Goal: Obtain resource: Download file/media

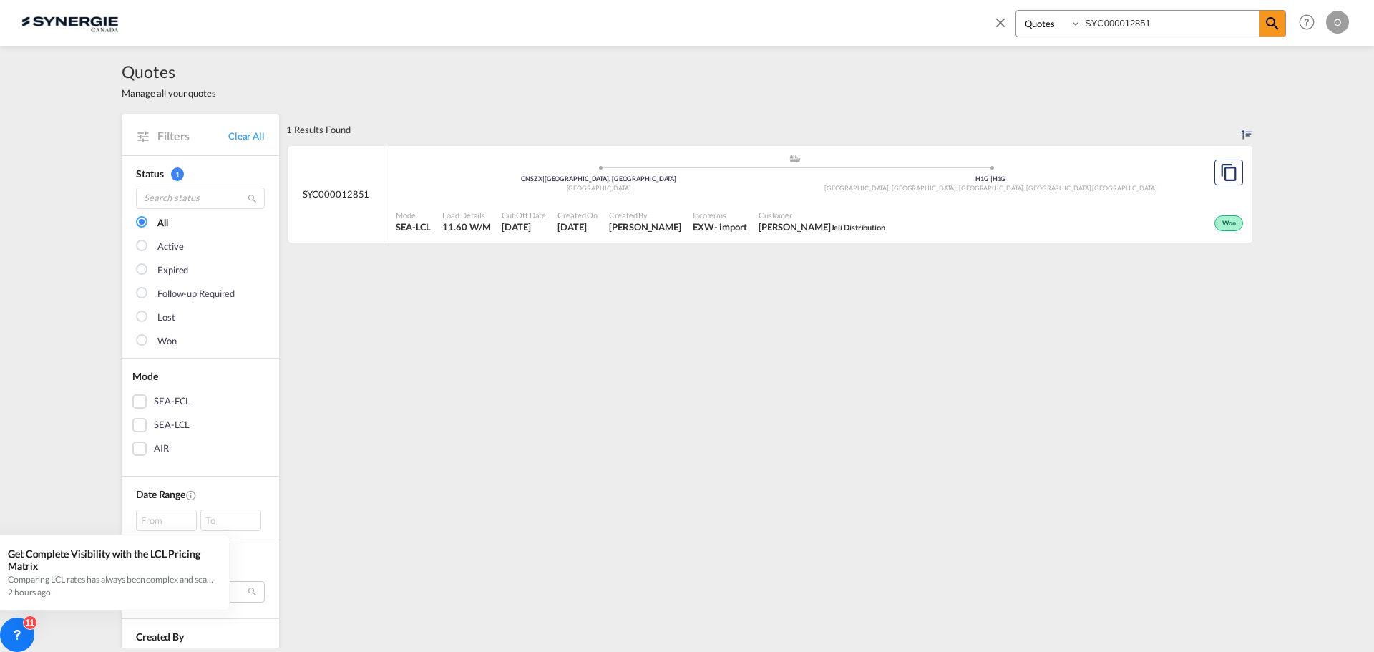
select select "Quotes"
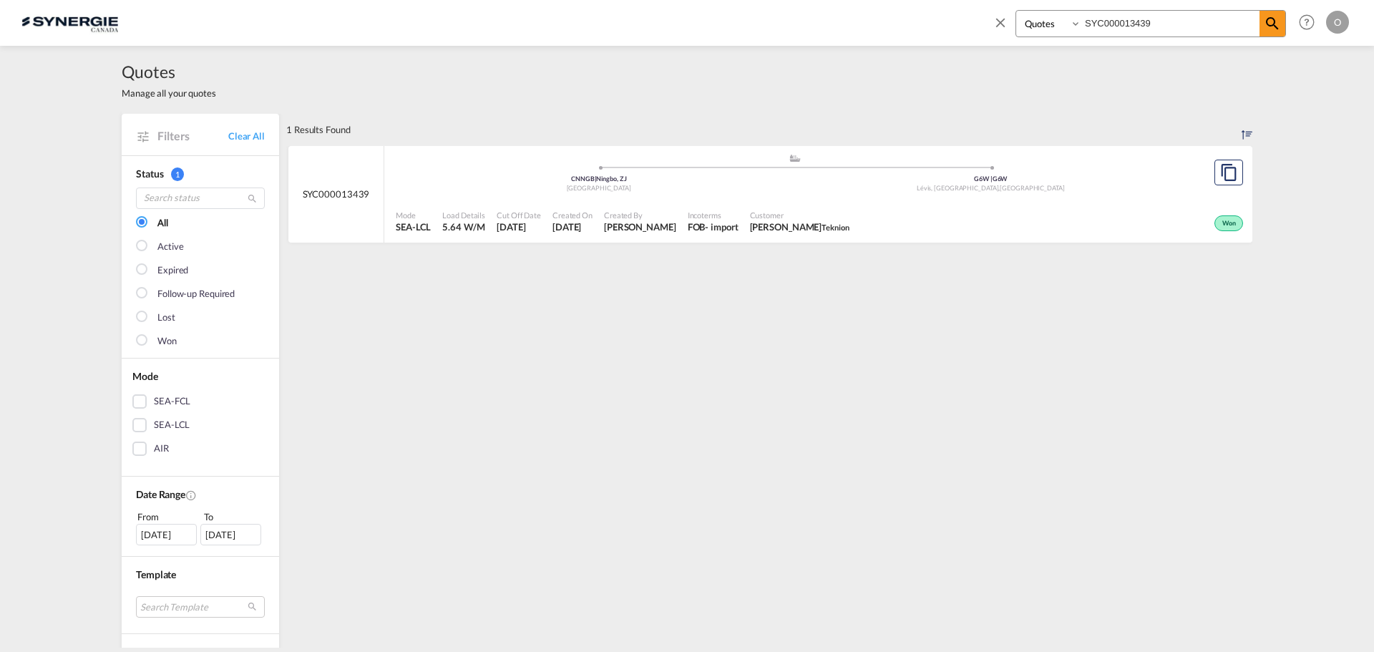
select select "Quotes"
click at [1173, 20] on input "SYC000013439" at bounding box center [1171, 23] width 178 height 25
drag, startPoint x: 1150, startPoint y: 21, endPoint x: 918, endPoint y: 29, distance: 232.8
click at [926, 29] on div "Bookings Quotes Enquiries SYC000013439 Help Resources Product Release O My Prof…" at bounding box center [686, 22] width 1331 height 44
paste input "114"
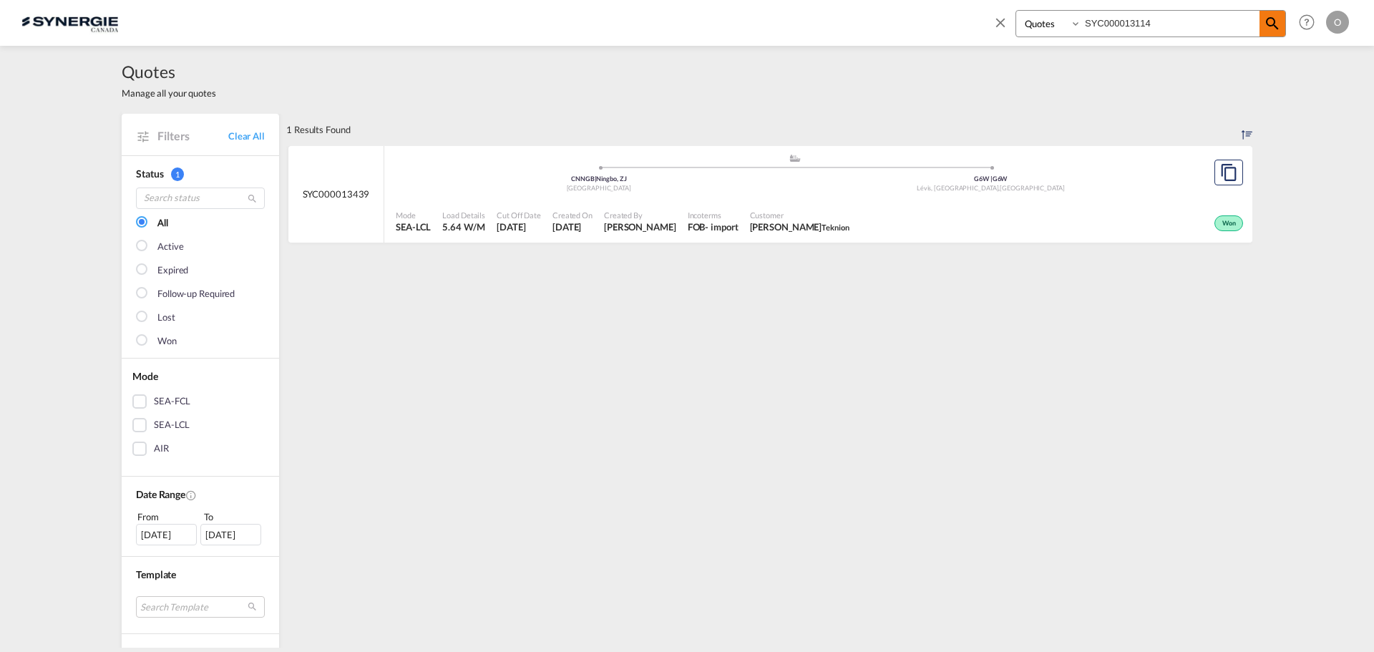
type input "SYC000013114"
click at [1268, 24] on md-icon "icon-magnify" at bounding box center [1272, 23] width 17 height 17
click at [934, 214] on div "Expired" at bounding box center [1068, 222] width 357 height 36
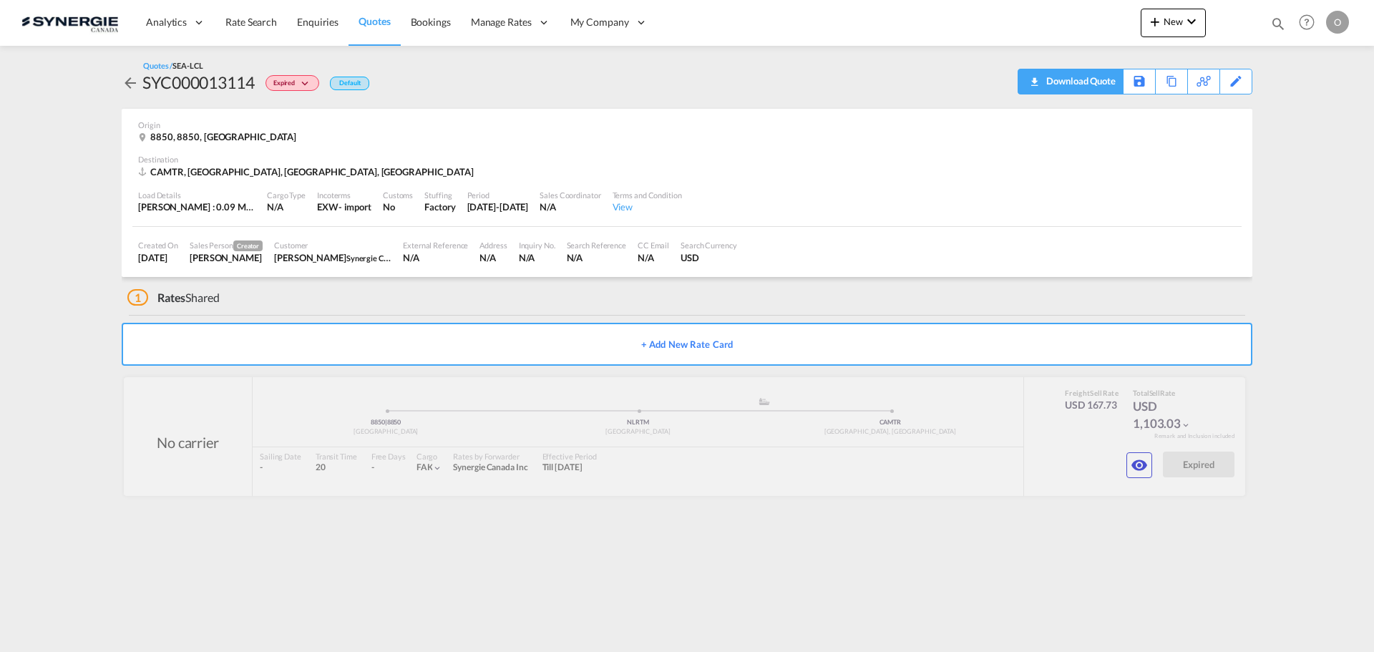
click at [1090, 76] on div "Download Quote" at bounding box center [1079, 80] width 73 height 23
